Goal: Navigation & Orientation: Go to known website

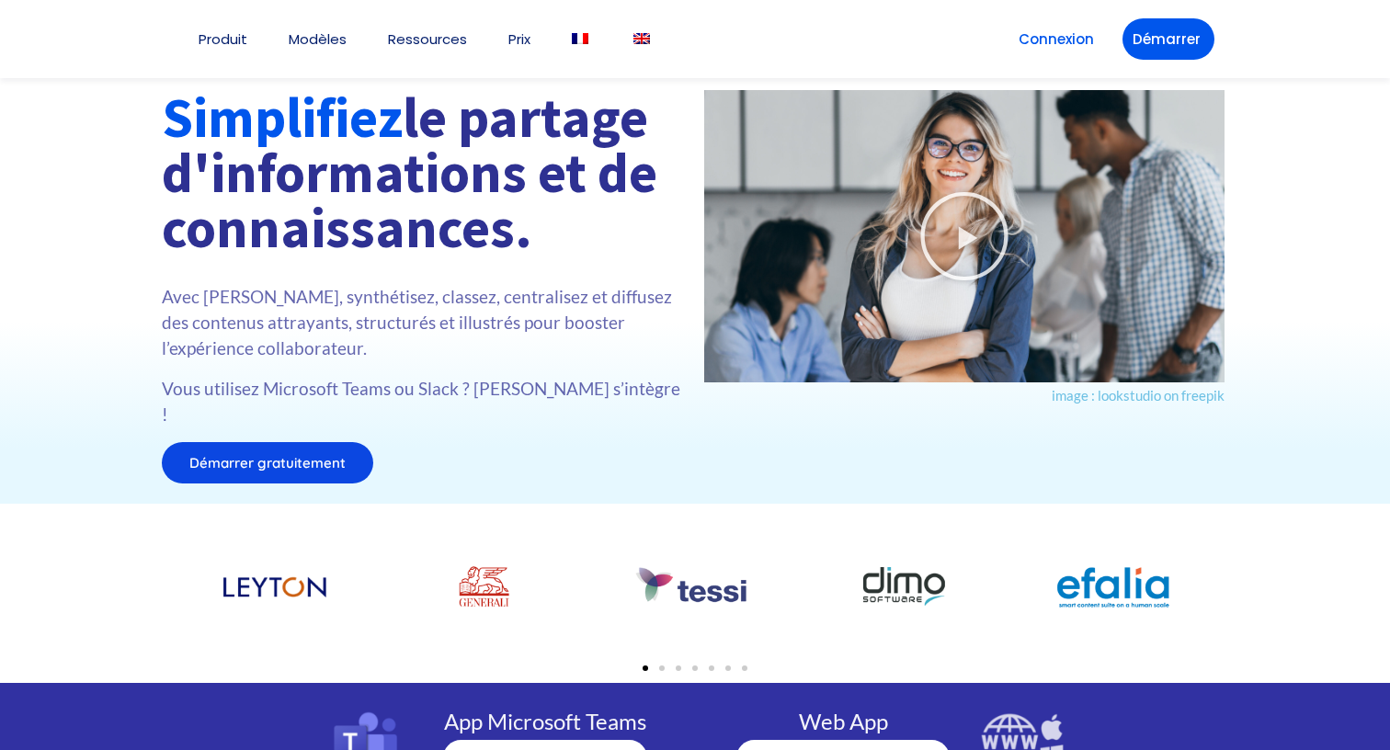
scroll to position [62, 0]
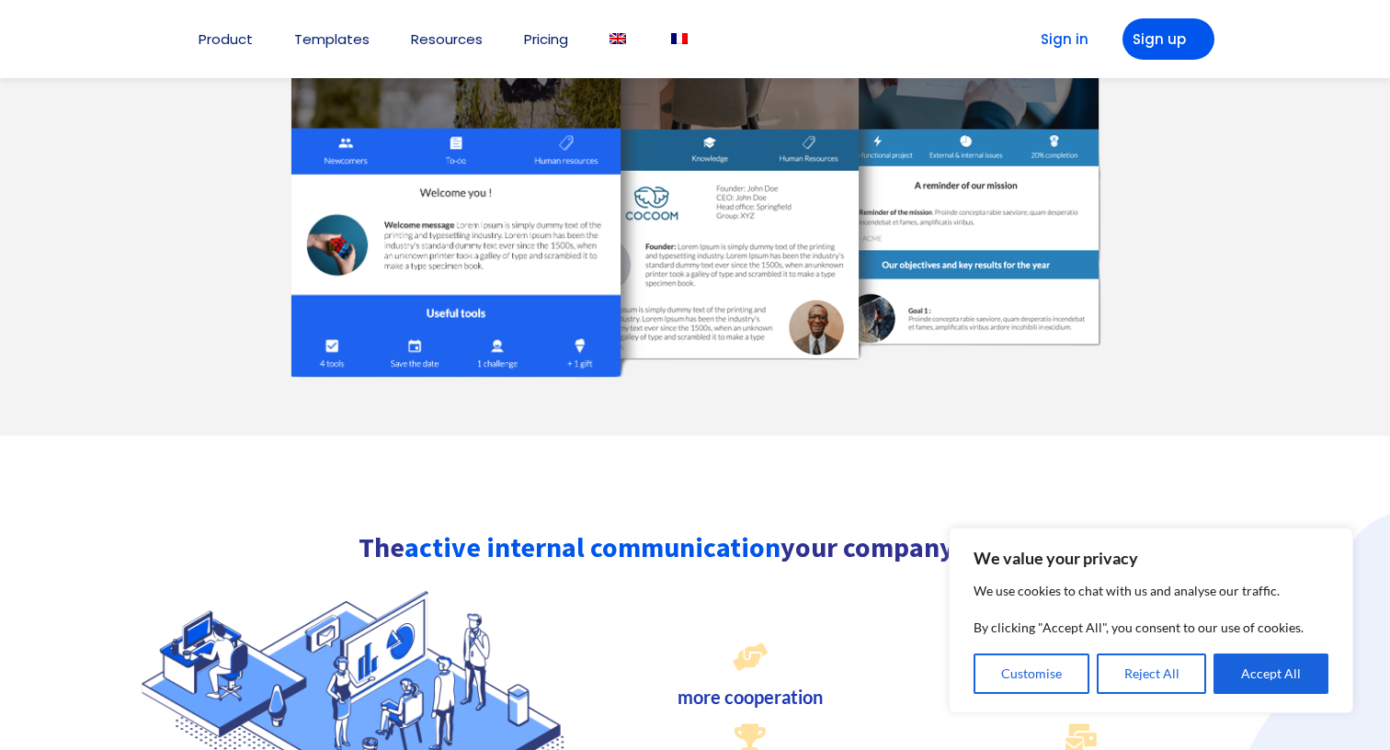
scroll to position [1619, 0]
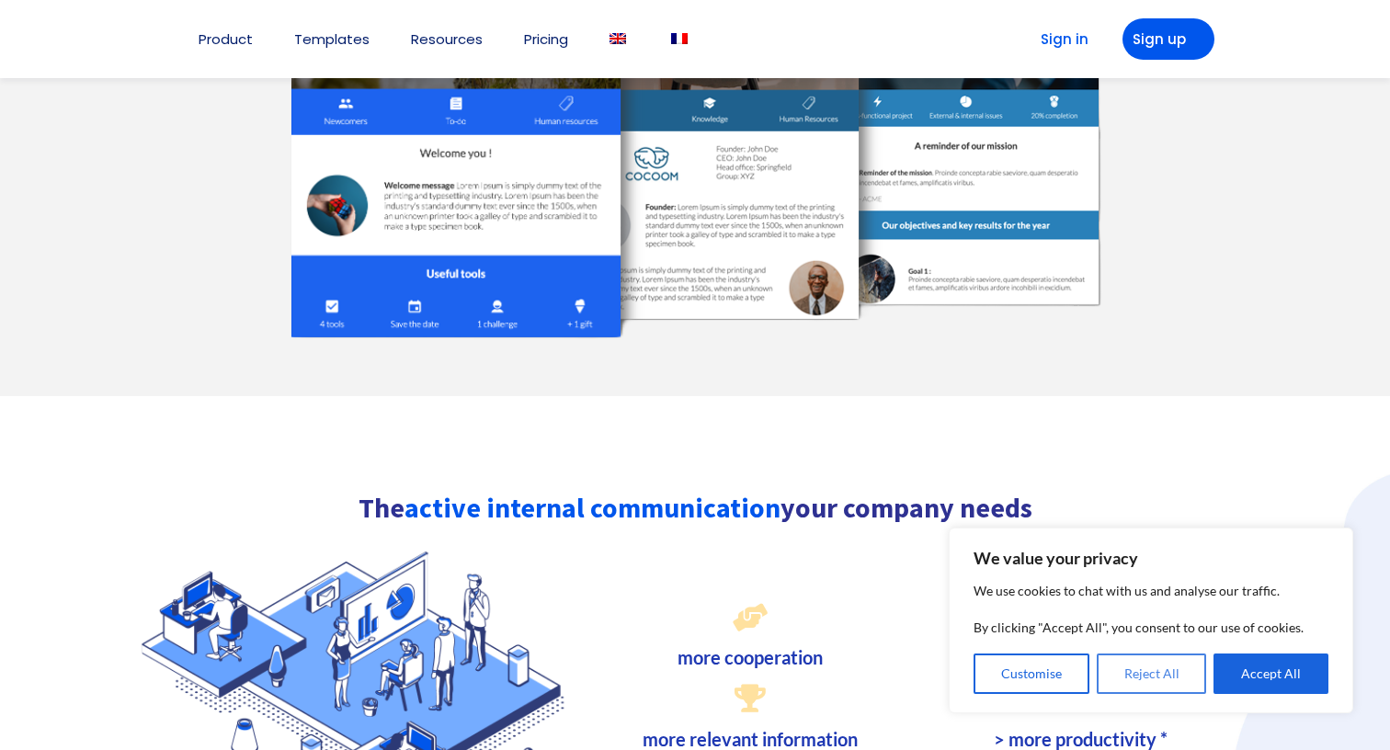
click at [1145, 677] on button "Reject All" at bounding box center [1152, 674] width 110 height 40
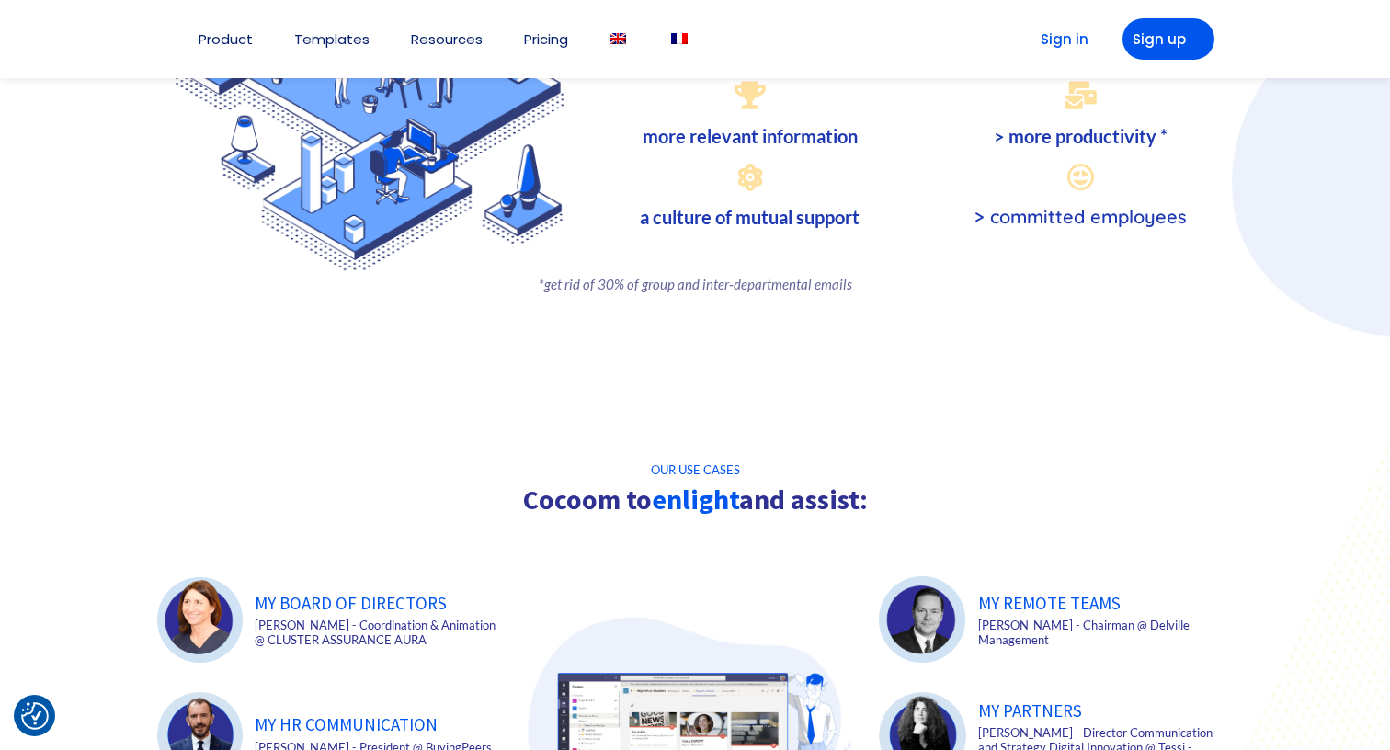
scroll to position [2224, 0]
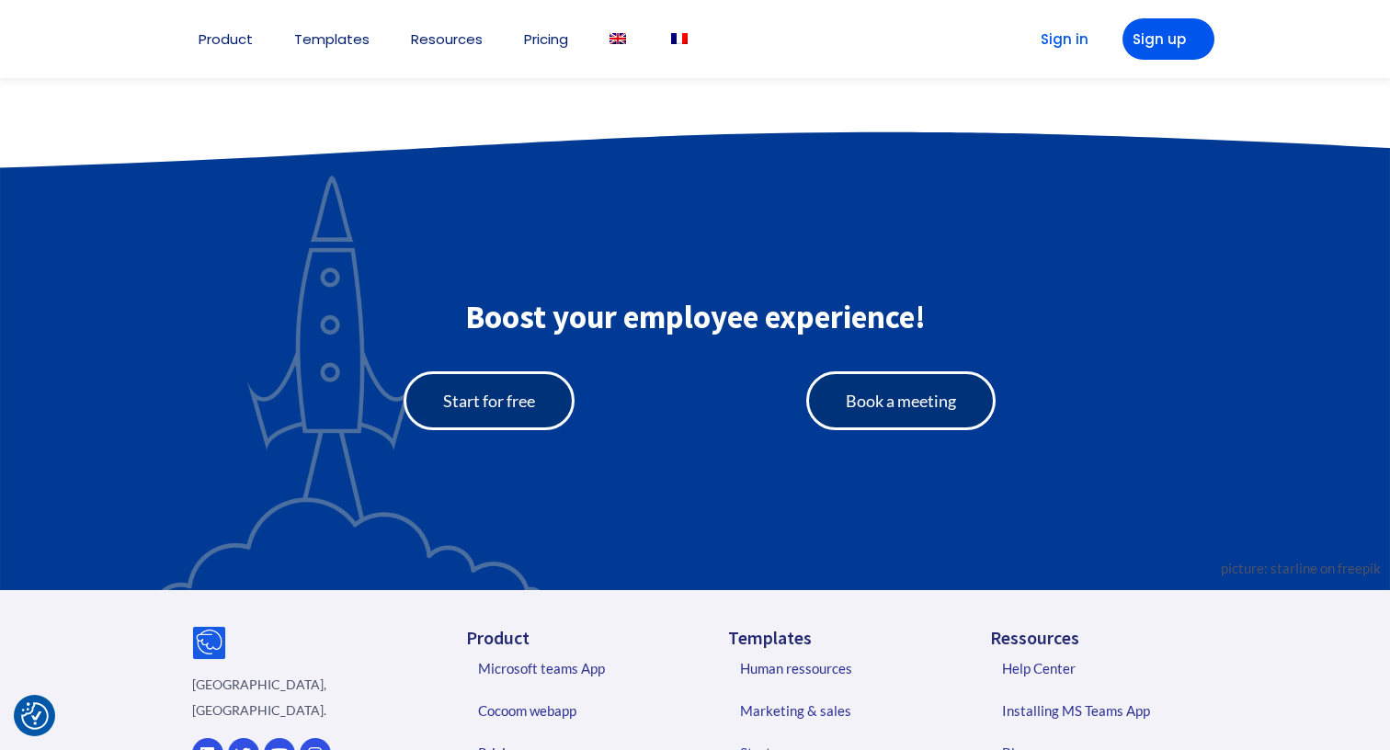
scroll to position [3601, 0]
